Goal: Information Seeking & Learning: Learn about a topic

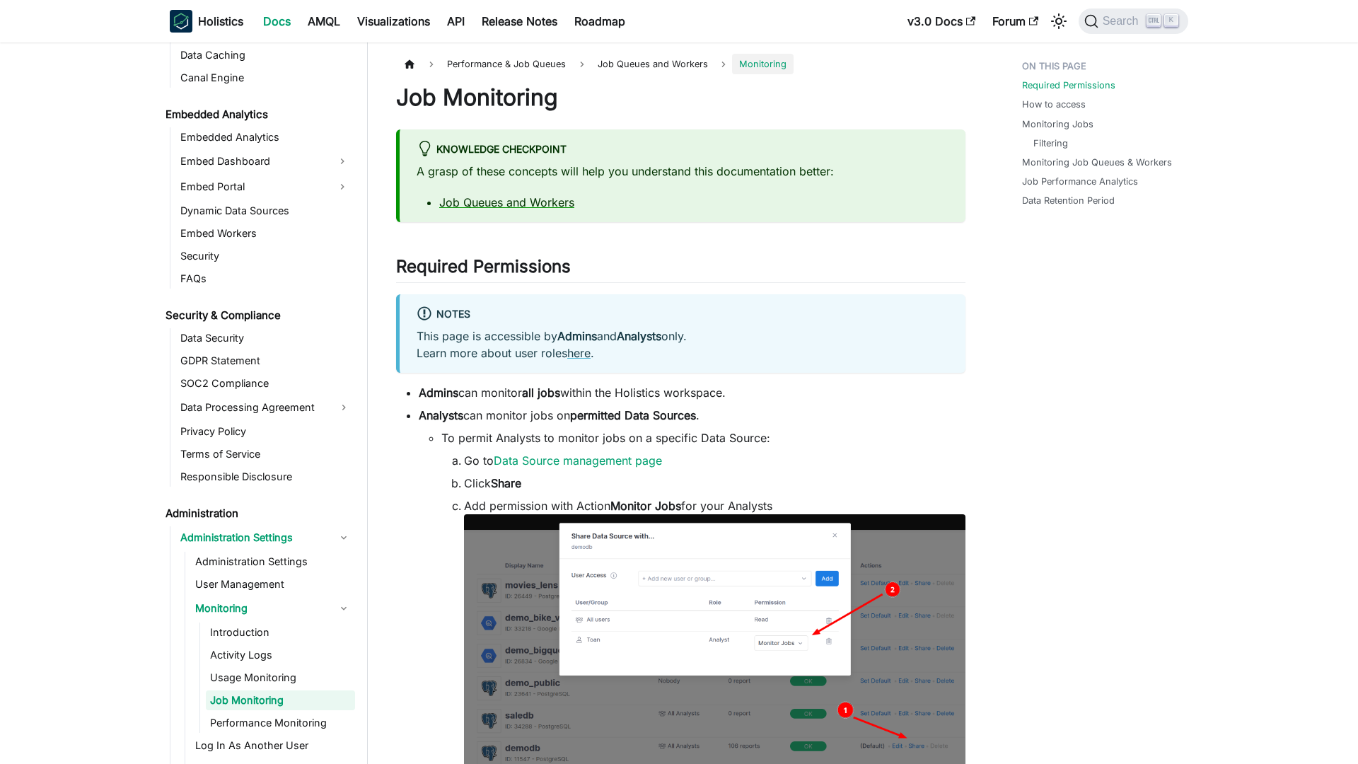
scroll to position [1618, 0]
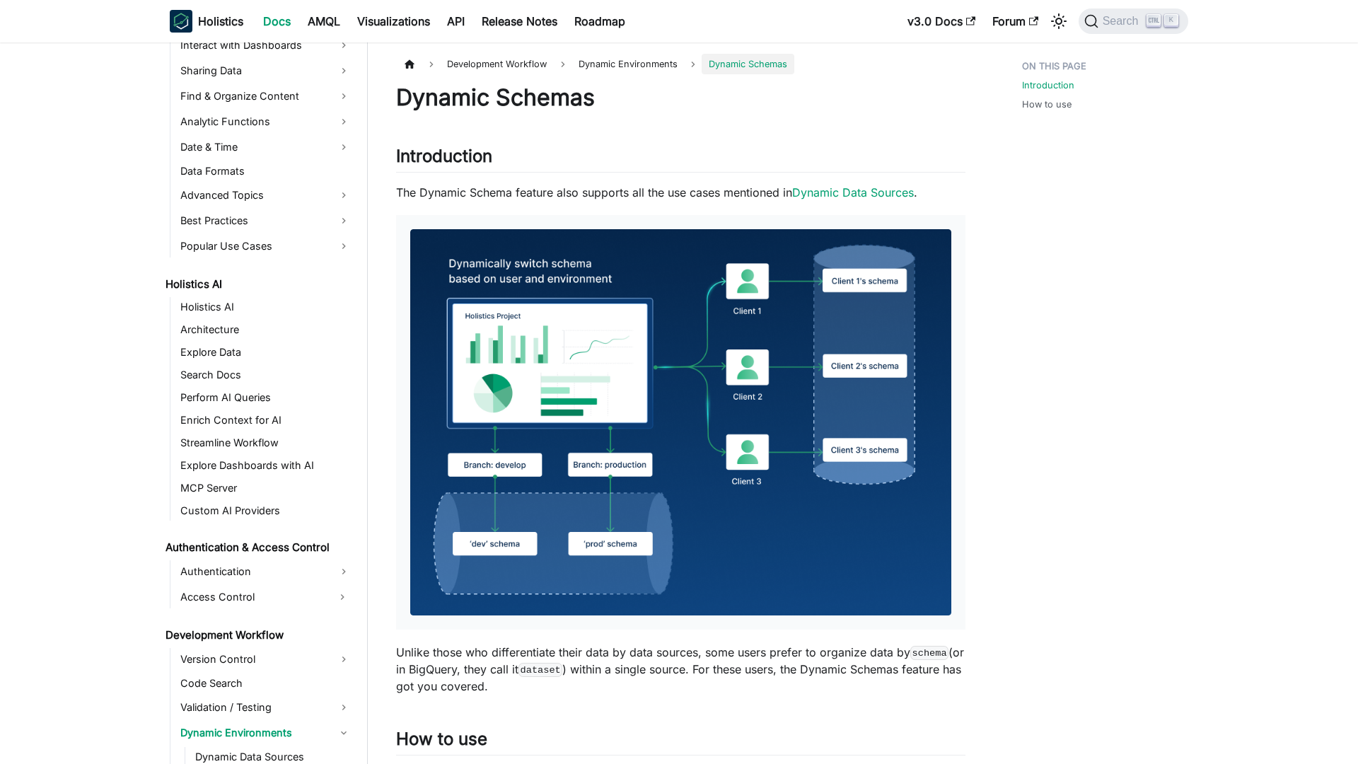
scroll to position [668, 0]
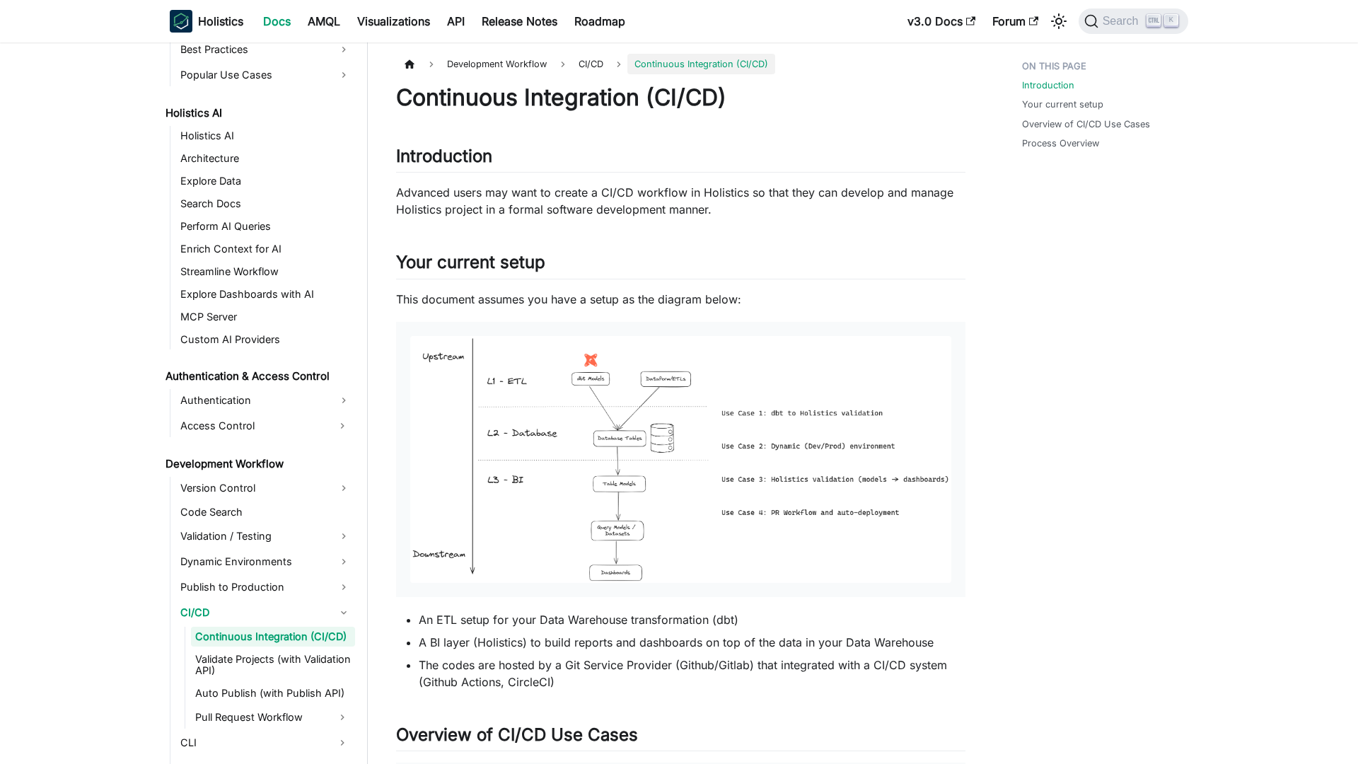
scroll to position [696, 0]
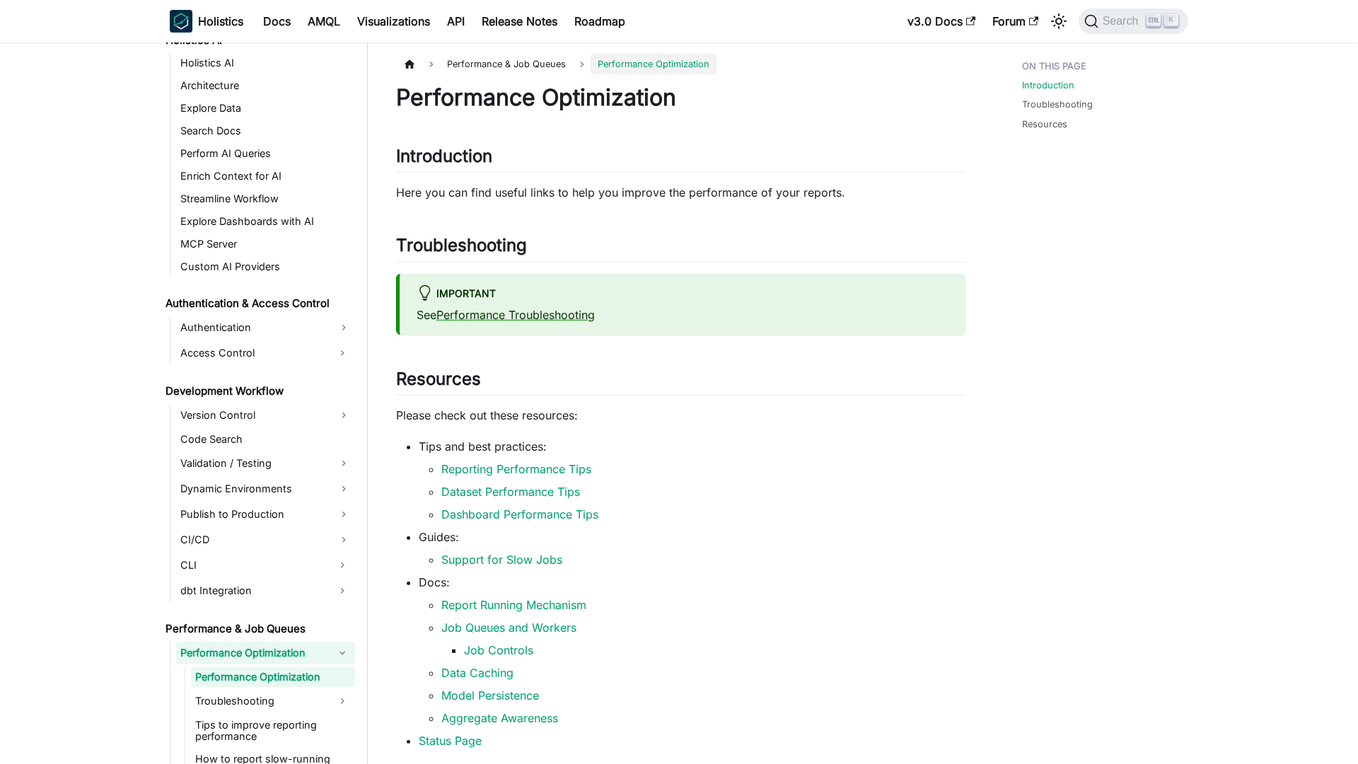
scroll to position [809, 0]
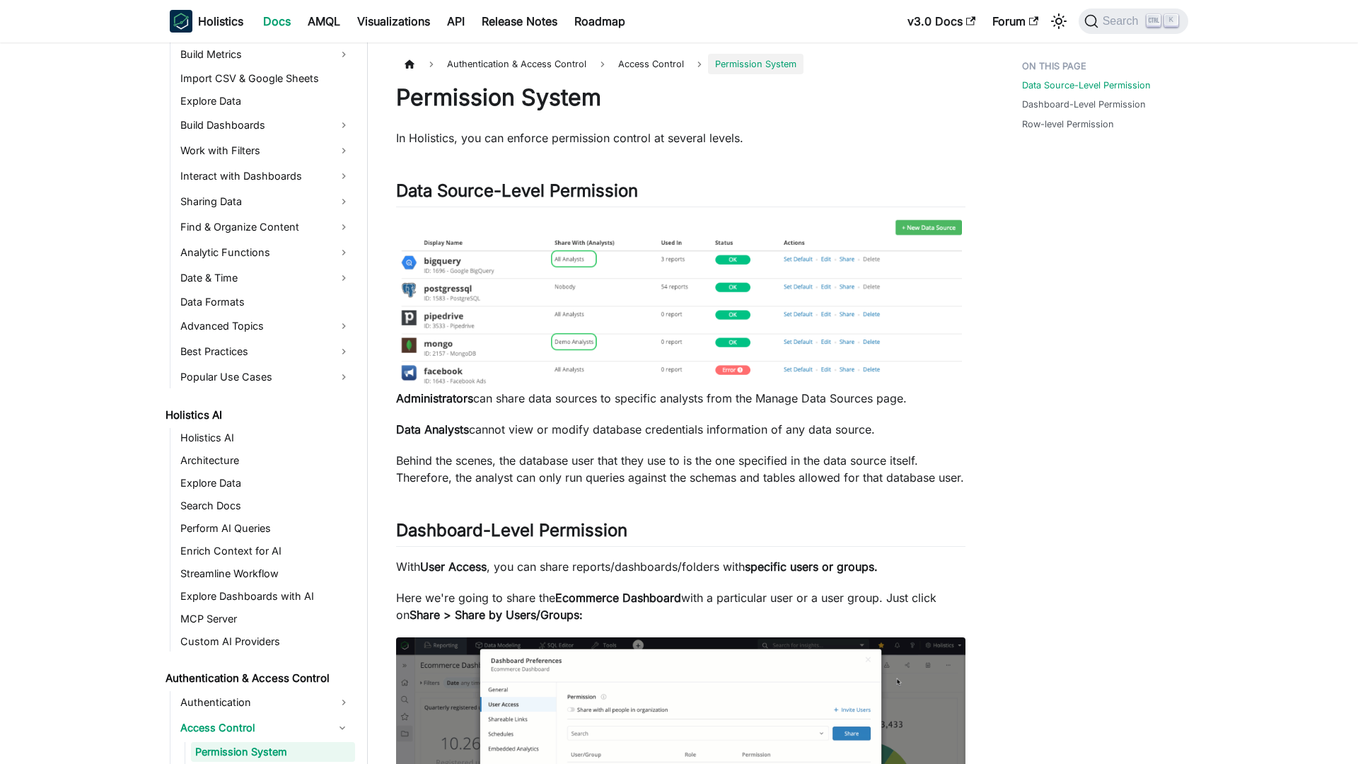
scroll to position [509, 0]
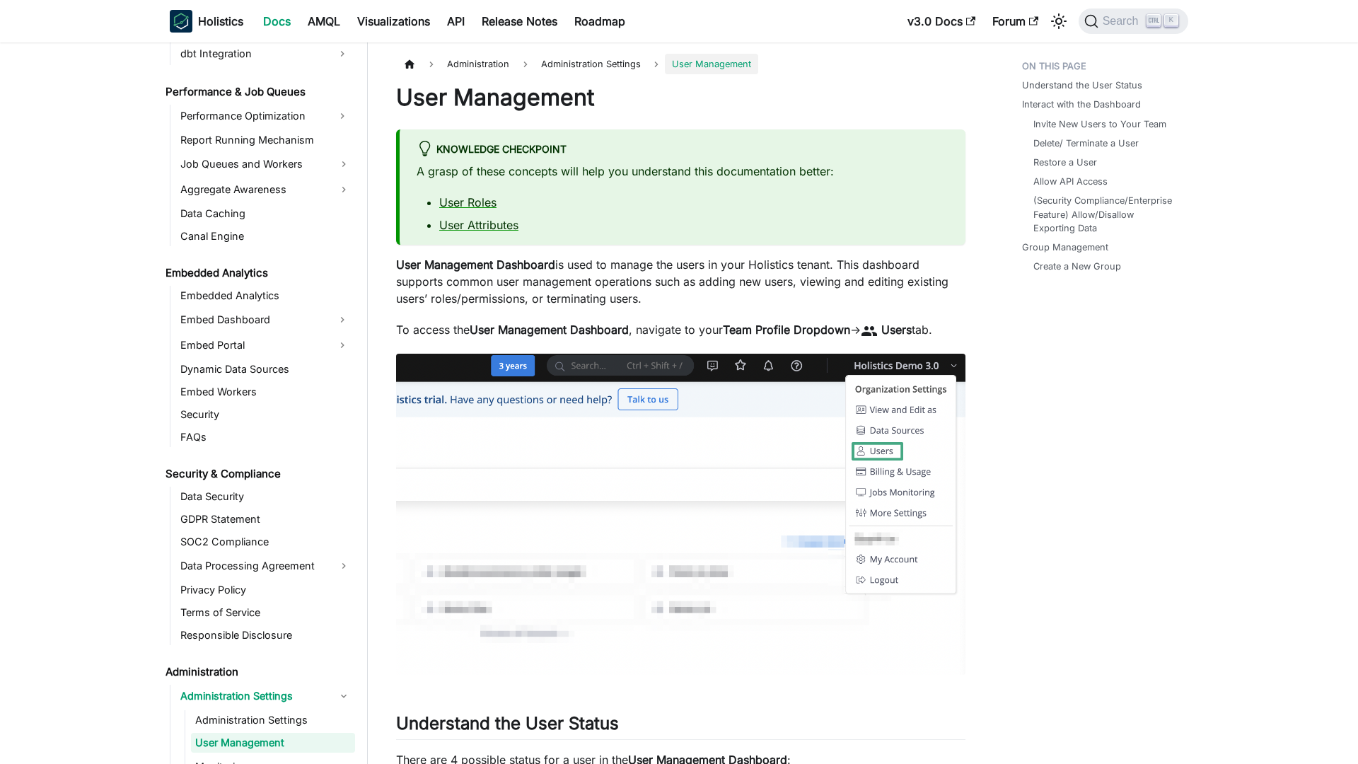
scroll to position [1411, 0]
